Goal: Check status: Check status

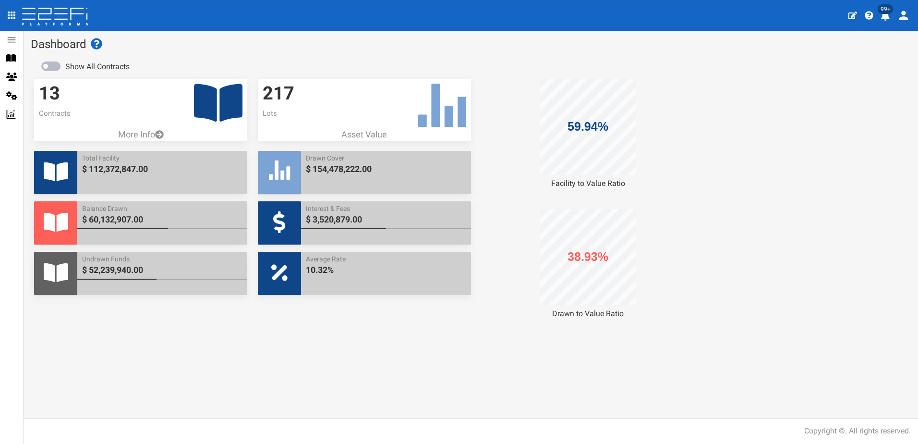
click at [885, 16] on icon "profile" at bounding box center [885, 16] width 9 height 10
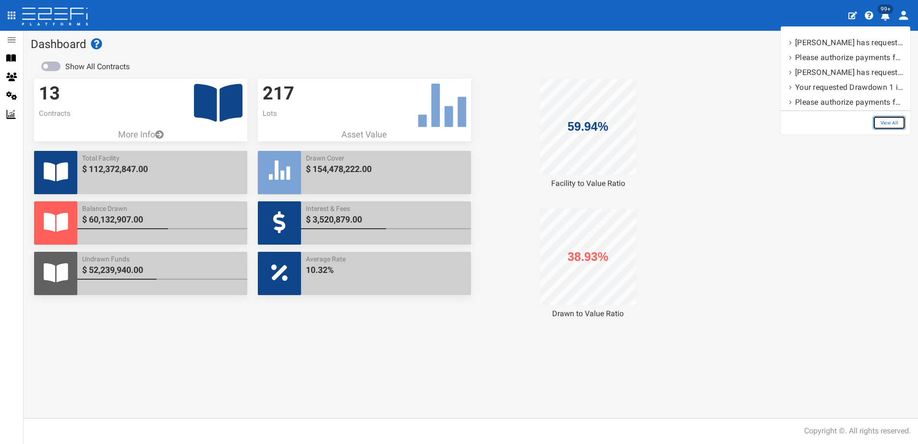
click at [890, 123] on link "View All" at bounding box center [889, 123] width 33 height 14
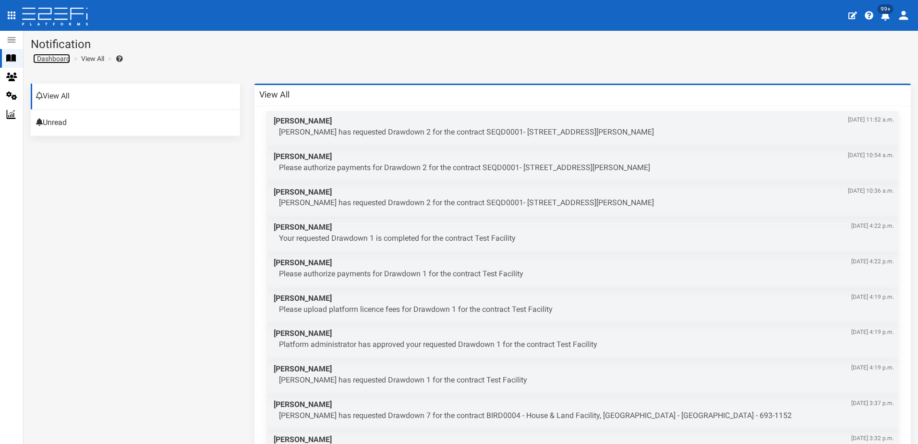
click at [52, 60] on span "Dashboard" at bounding box center [51, 59] width 37 height 8
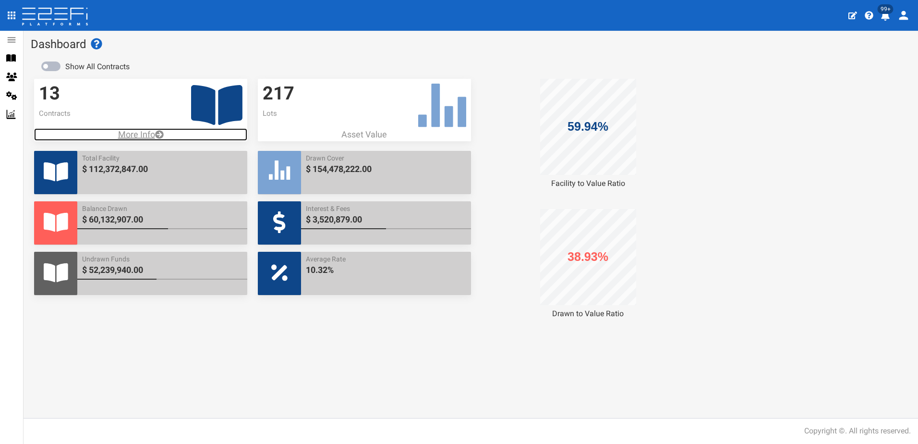
click at [135, 133] on p "More Info" at bounding box center [140, 134] width 213 height 12
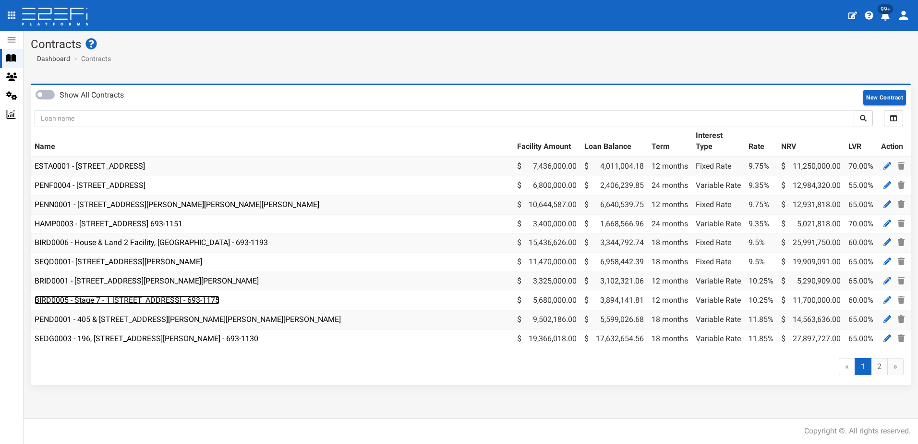
click at [175, 300] on link "BIRD0005 - Stage 7 - 1 [STREET_ADDRESS] - 693-1175" at bounding box center [127, 299] width 185 height 9
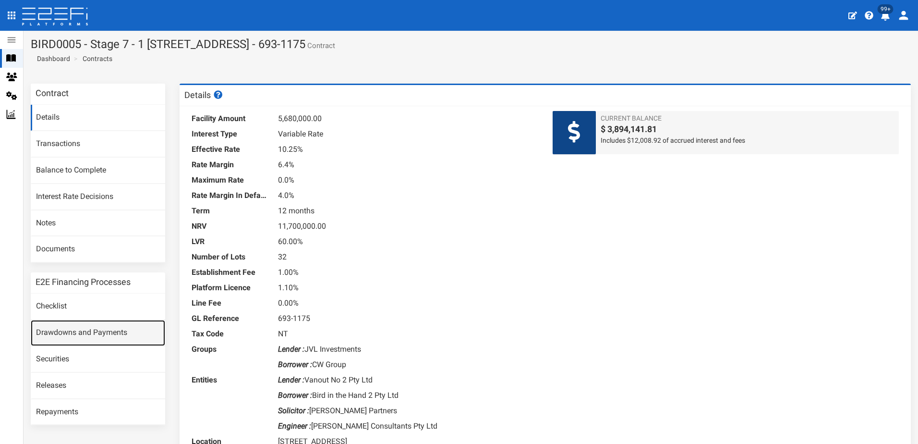
drag, startPoint x: 73, startPoint y: 334, endPoint x: 94, endPoint y: 325, distance: 22.1
click at [75, 333] on link "Drawdowns and Payments" at bounding box center [98, 333] width 135 height 26
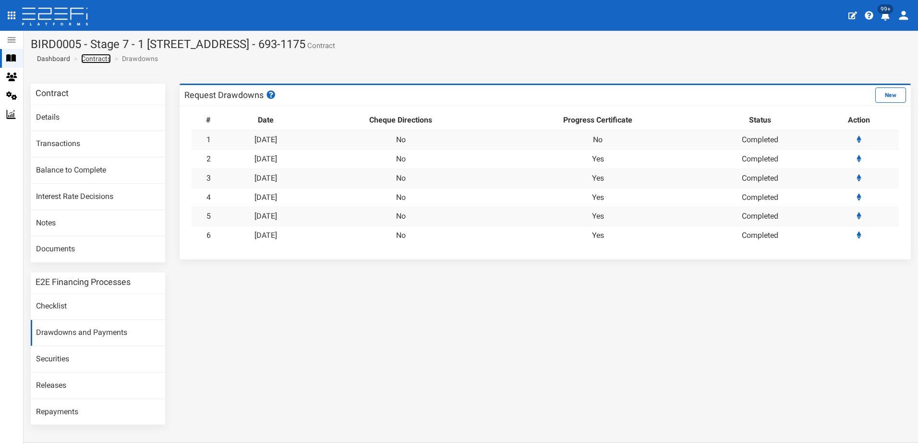
click at [100, 56] on link "Contracts" at bounding box center [96, 59] width 30 height 10
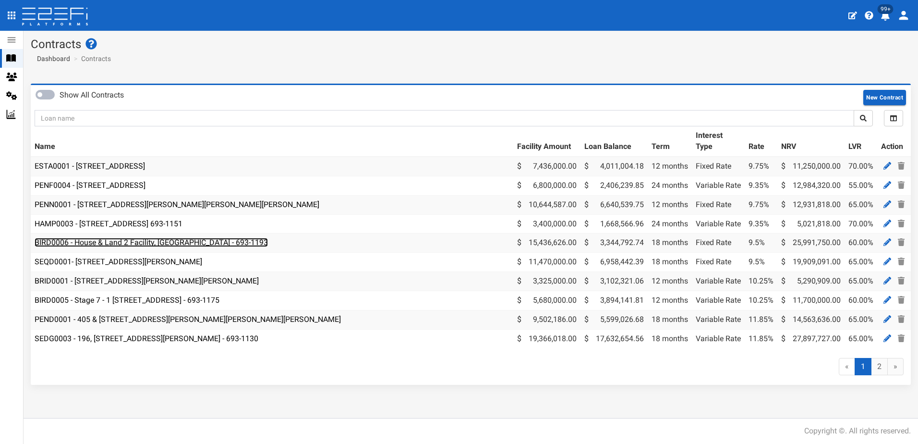
click at [95, 241] on link "BIRD0006 - House & Land 2 Facility, [GEOGRAPHIC_DATA] - 693-1193" at bounding box center [151, 242] width 233 height 9
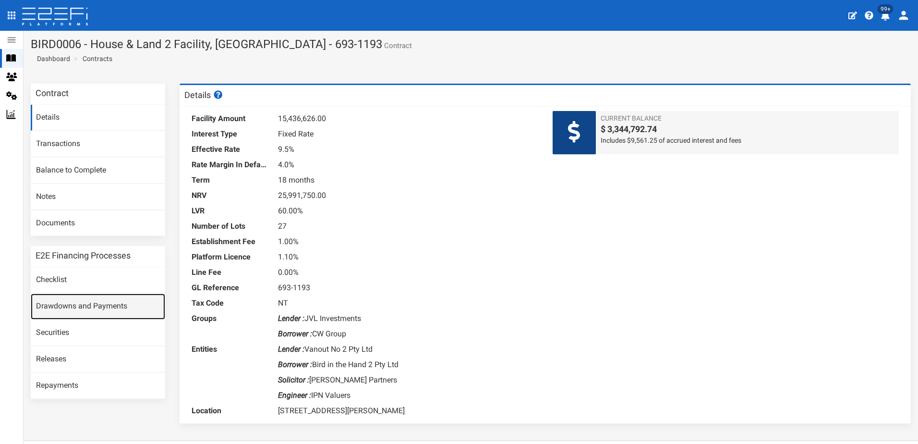
click at [71, 304] on link "Drawdowns and Payments" at bounding box center [98, 307] width 135 height 26
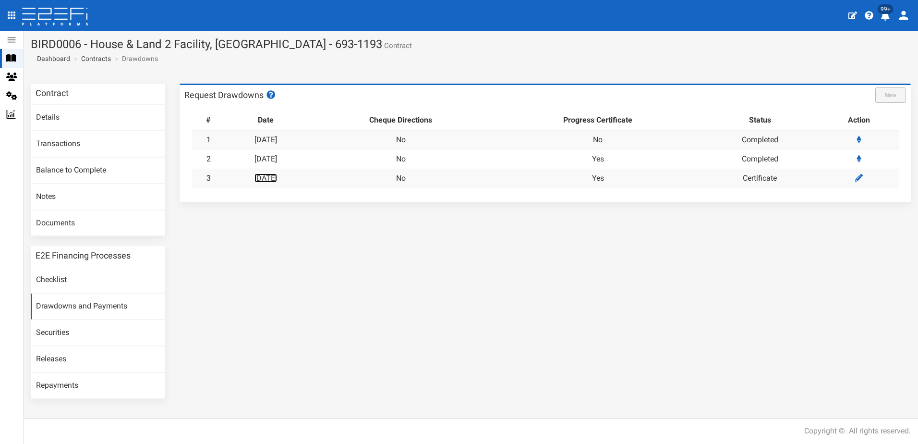
click at [277, 176] on link "[DATE]" at bounding box center [266, 177] width 23 height 9
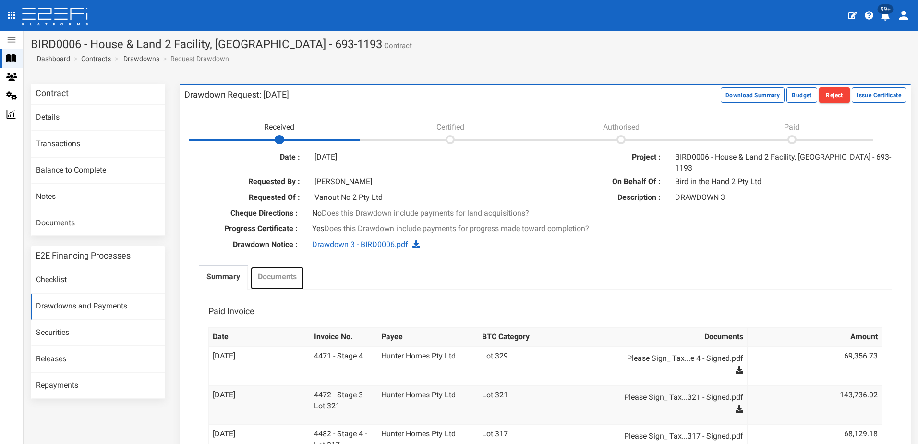
click at [278, 271] on label "Documents" at bounding box center [277, 276] width 39 height 11
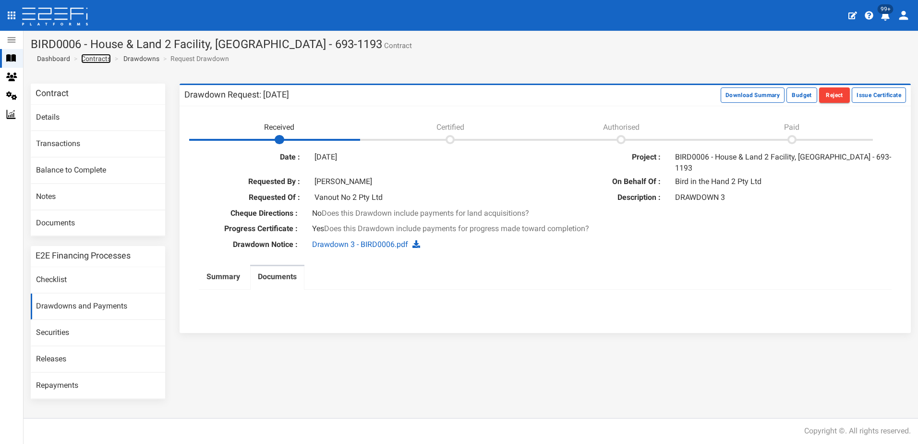
click at [96, 59] on link "Contracts" at bounding box center [96, 59] width 30 height 10
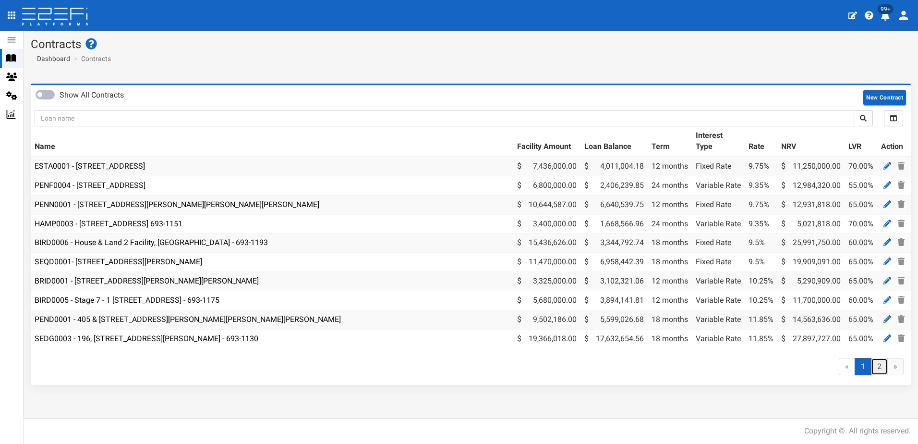
click at [881, 371] on link "2" at bounding box center [879, 367] width 17 height 18
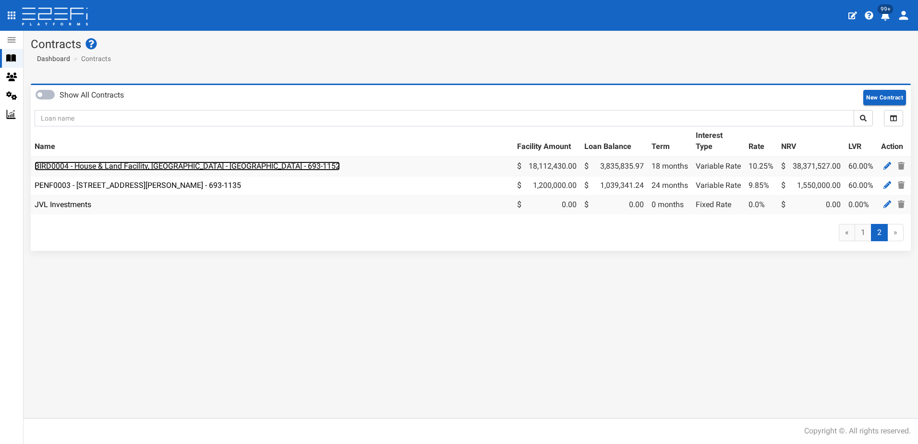
click at [142, 166] on link "BIRD0004 - House & Land Facility, [GEOGRAPHIC_DATA] - [GEOGRAPHIC_DATA] - 693-1…" at bounding box center [188, 165] width 306 height 9
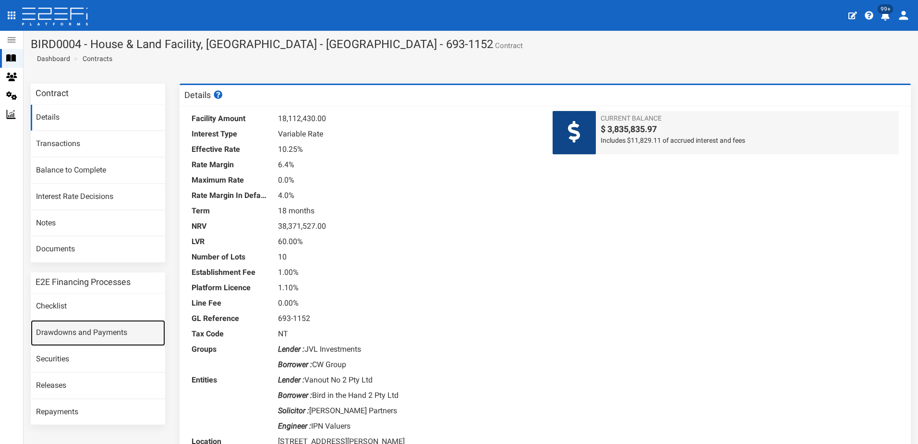
click at [74, 330] on link "Drawdowns and Payments" at bounding box center [98, 333] width 135 height 26
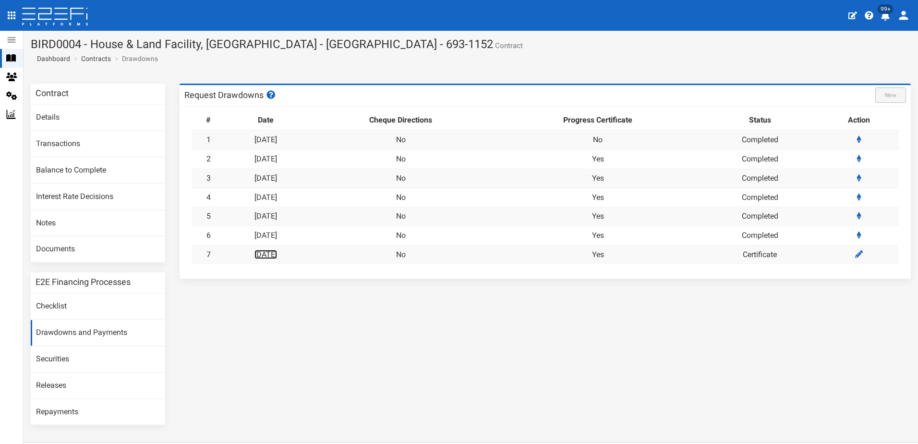
click at [270, 254] on link "[DATE]" at bounding box center [266, 254] width 23 height 9
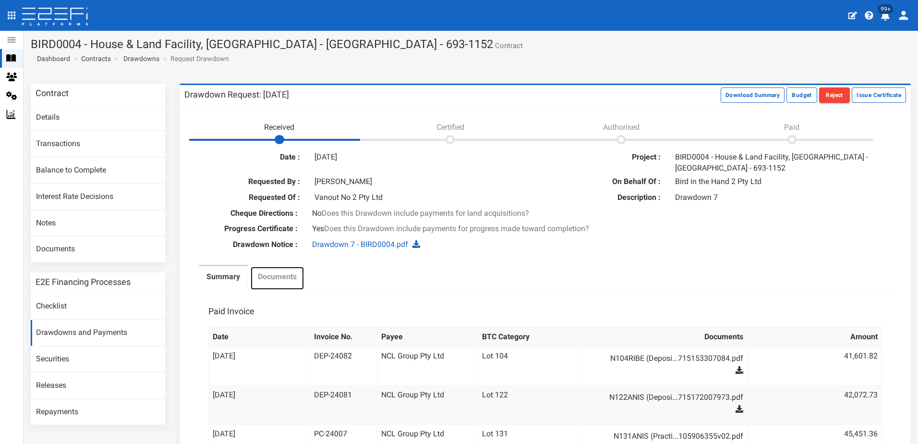
click at [269, 271] on label "Documents" at bounding box center [277, 276] width 39 height 11
